Goal: Find specific page/section: Find specific page/section

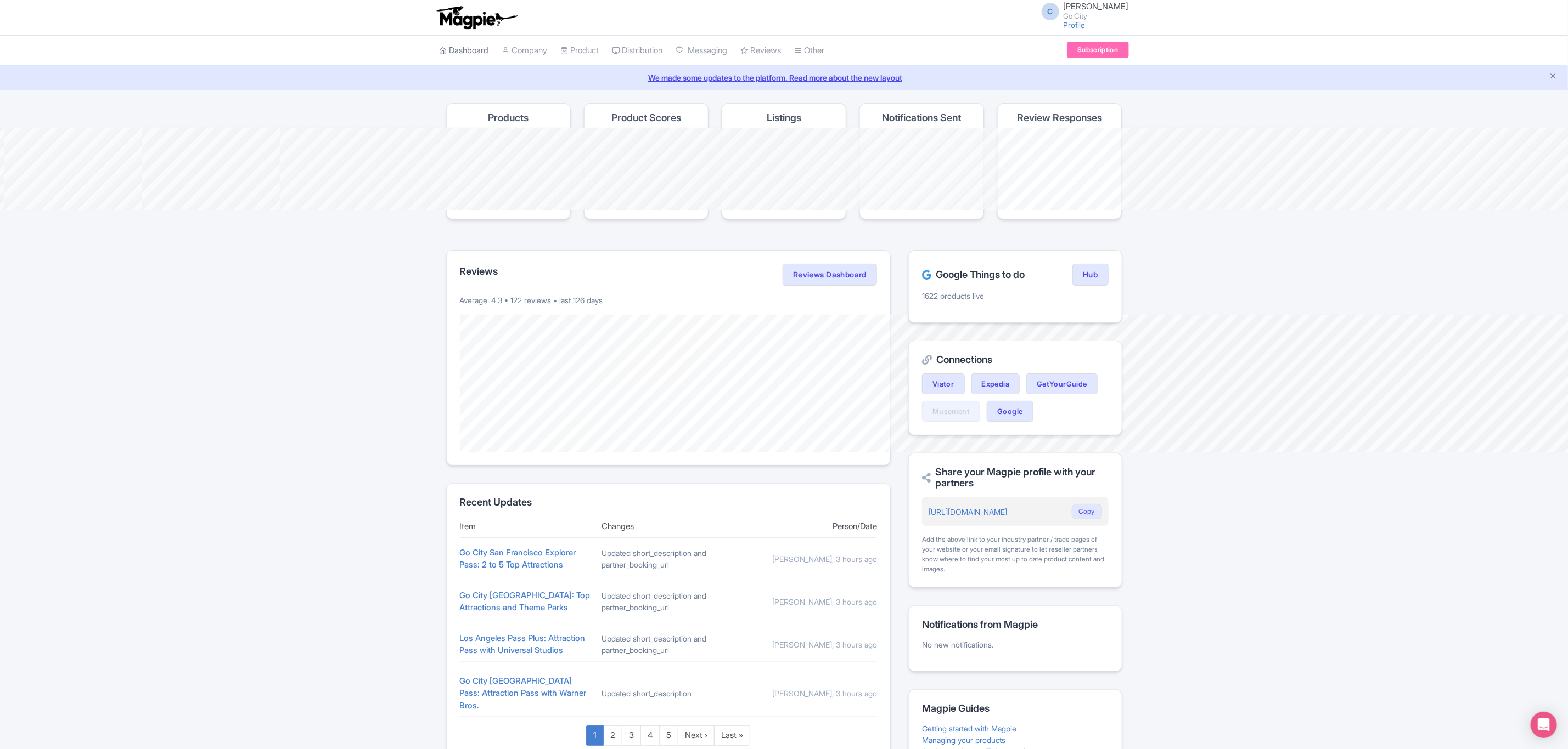
click at [440, 66] on link "Dashboard" at bounding box center [464, 50] width 49 height 30
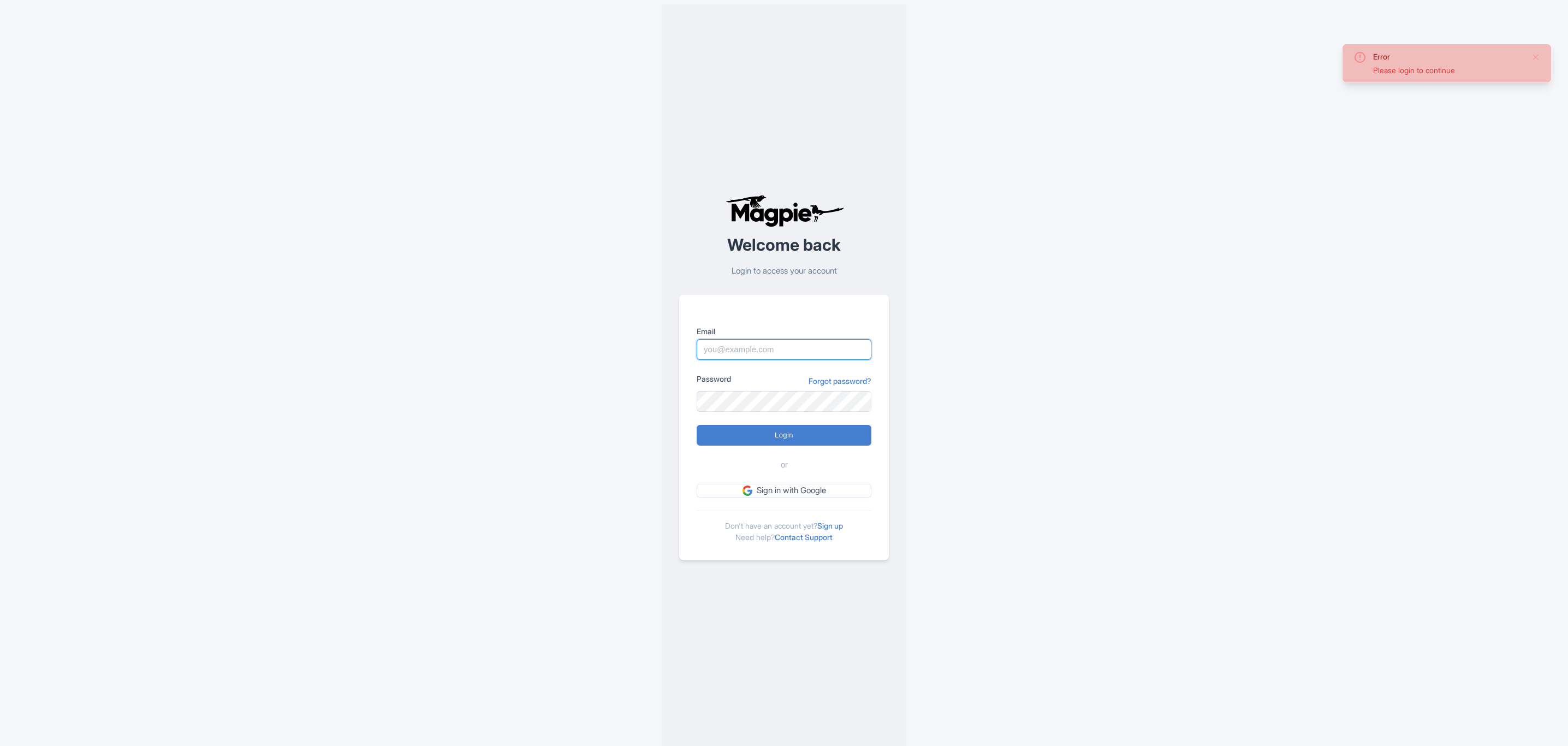
type input "craig.cartwright@gocity.com"
click at [798, 415] on form "Email craig.cartwright@gocity.com Password Forgot password? Login or Sign in wi…" at bounding box center [783, 411] width 174 height 172
click at [797, 430] on input "Login" at bounding box center [783, 435] width 174 height 21
type input "Logging in..."
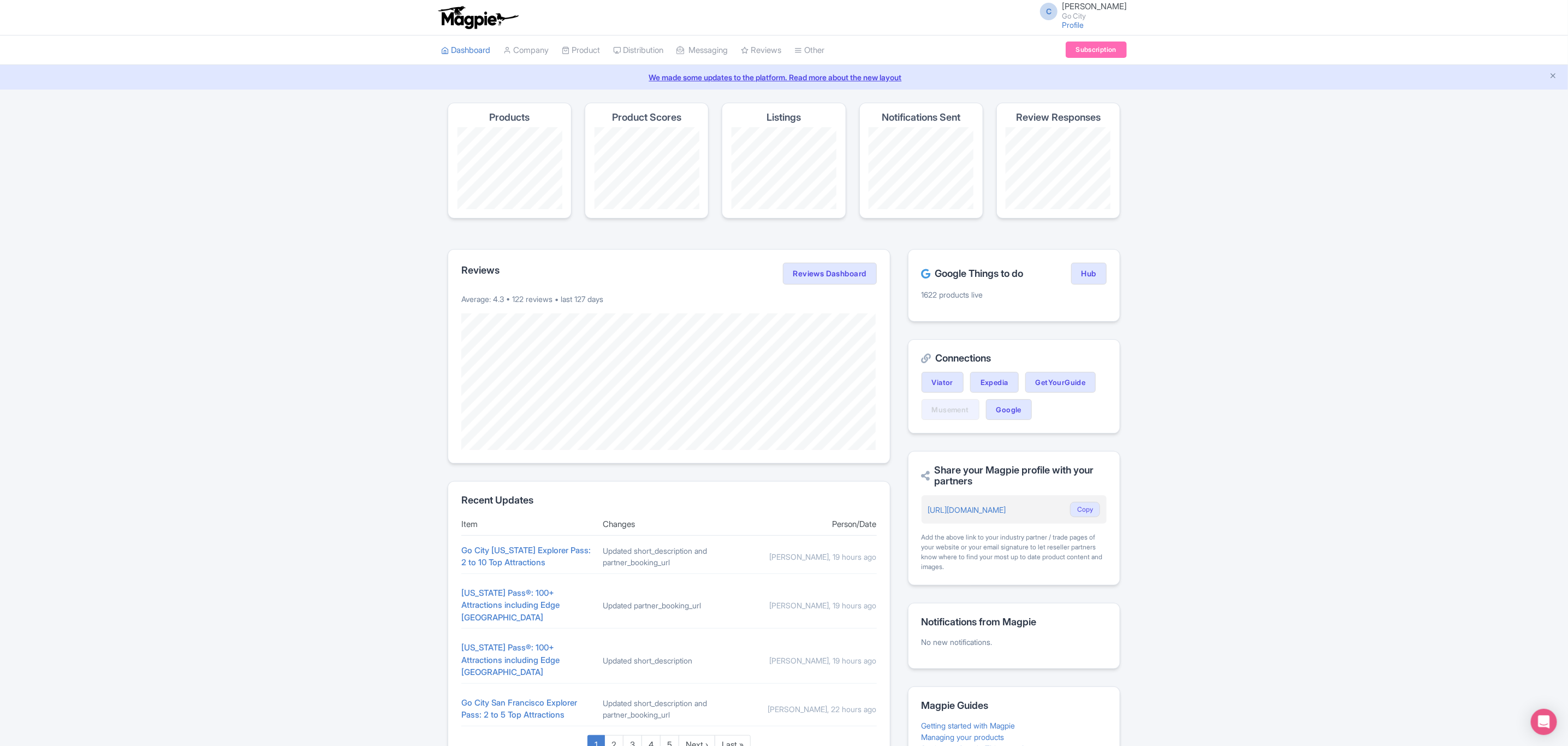
click at [1108, 284] on div "Google Things to do Hub 1622 products live" at bounding box center [1014, 286] width 213 height 73
click at [1101, 280] on link "Hub" at bounding box center [1089, 274] width 35 height 22
